Goal: Task Accomplishment & Management: Manage account settings

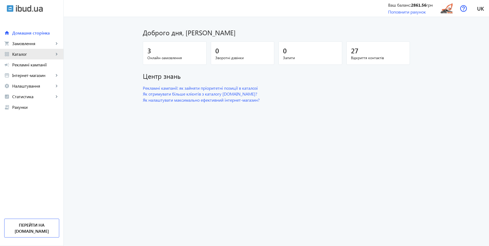
click at [25, 55] on span "Каталог" at bounding box center [33, 53] width 42 height 5
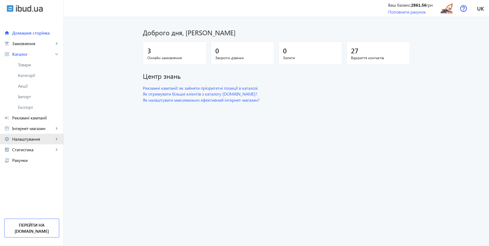
click at [25, 138] on span "Налаштування" at bounding box center [33, 138] width 42 height 5
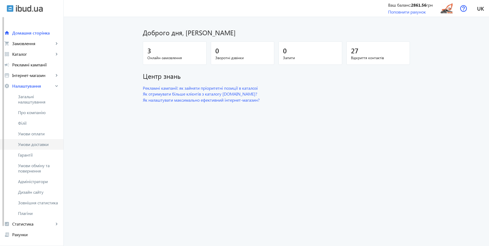
click at [39, 144] on span "Умови доставки" at bounding box center [38, 144] width 41 height 5
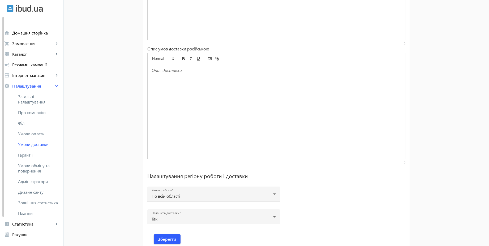
scroll to position [329, 0]
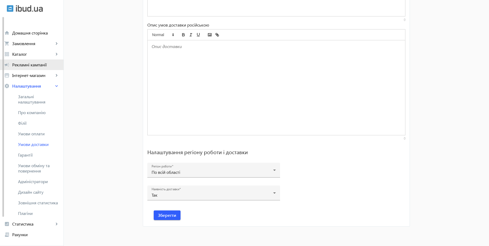
click at [25, 64] on span "Рекламні кампанії" at bounding box center [35, 64] width 47 height 5
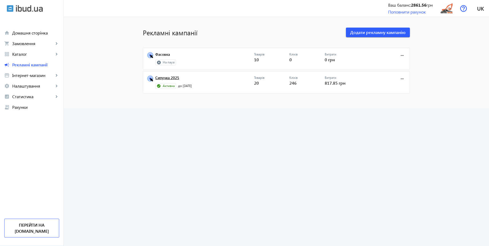
click at [167, 78] on link "Сипучка 2025" at bounding box center [204, 79] width 99 height 7
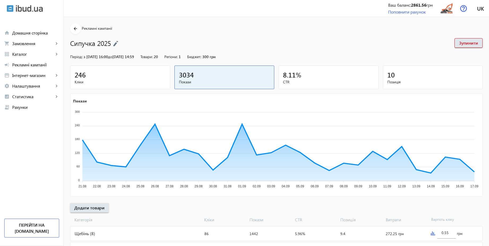
click at [116, 42] on img at bounding box center [115, 44] width 5 height 6
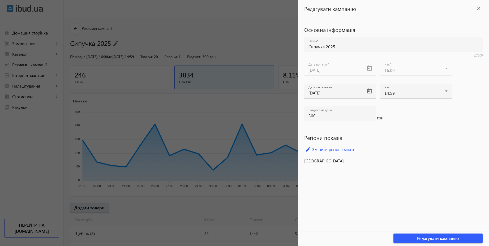
click at [258, 37] on div at bounding box center [244, 123] width 489 height 246
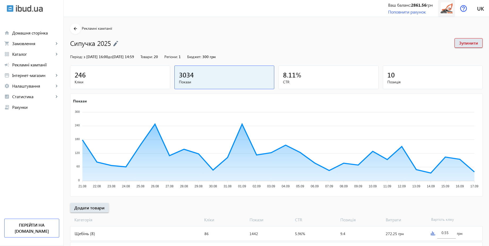
click at [443, 6] on img at bounding box center [447, 8] width 12 height 12
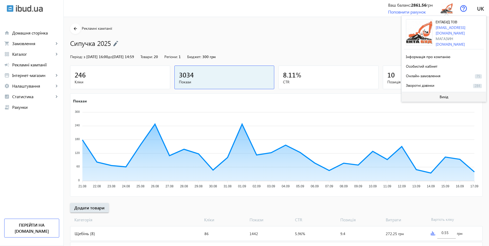
click at [445, 95] on span "Вихід" at bounding box center [443, 97] width 9 height 4
